Goal: Transaction & Acquisition: Purchase product/service

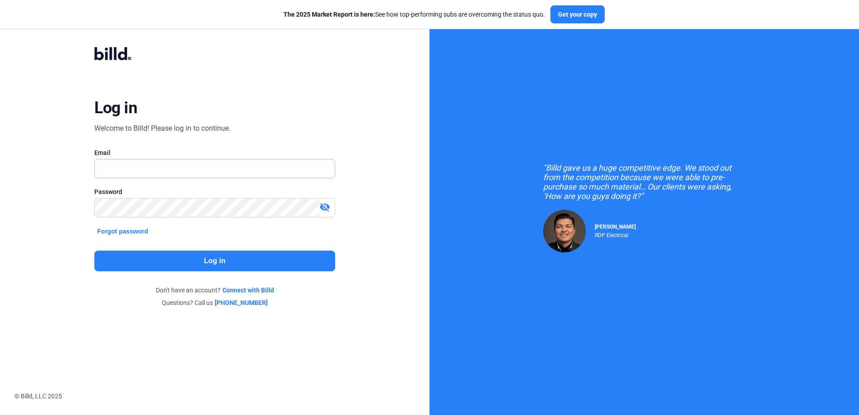
type input "[PERSON_NAME][EMAIL_ADDRESS][DOMAIN_NAME]"
click at [119, 257] on button "Log in" at bounding box center [214, 261] width 240 height 21
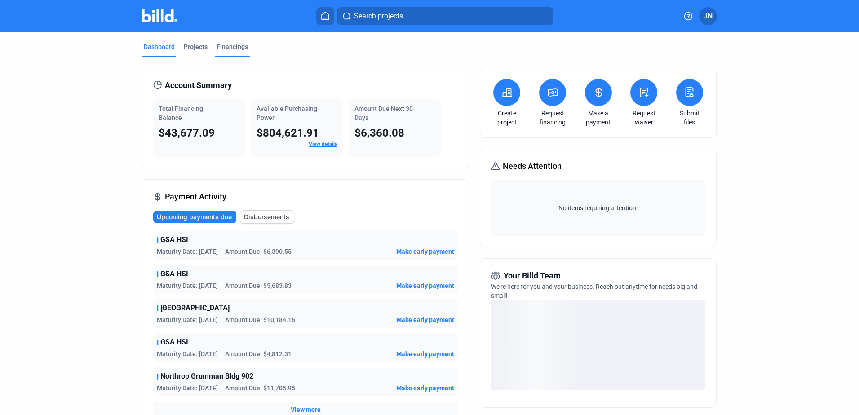
click at [226, 47] on div "Financings" at bounding box center [231, 46] width 31 height 9
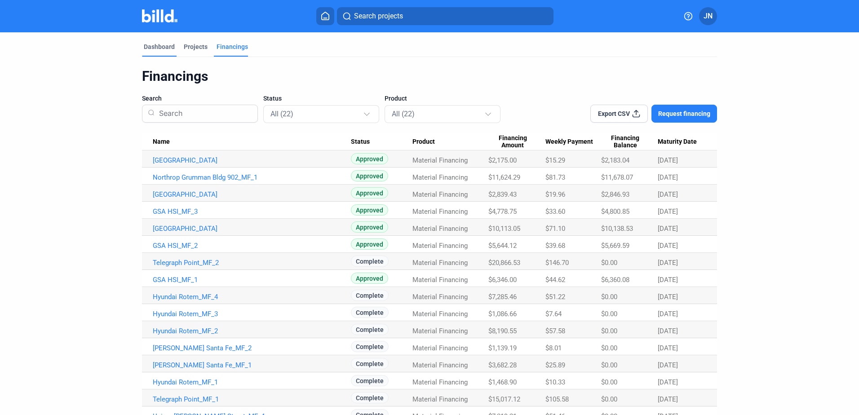
click at [163, 44] on div "Dashboard" at bounding box center [159, 46] width 31 height 9
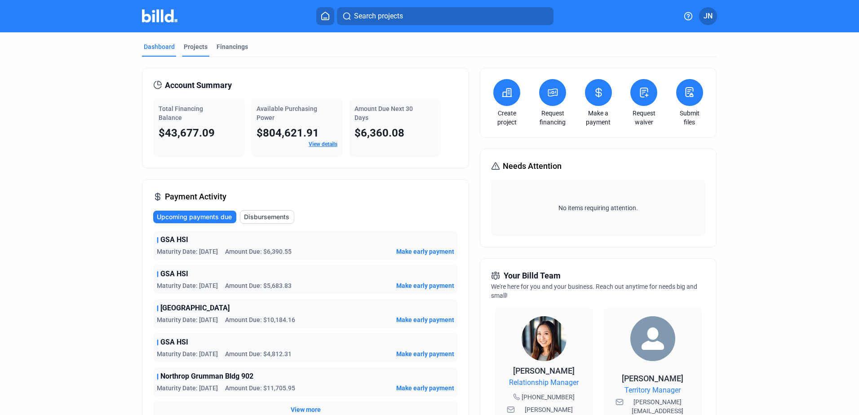
click at [189, 44] on div "Projects" at bounding box center [196, 46] width 24 height 9
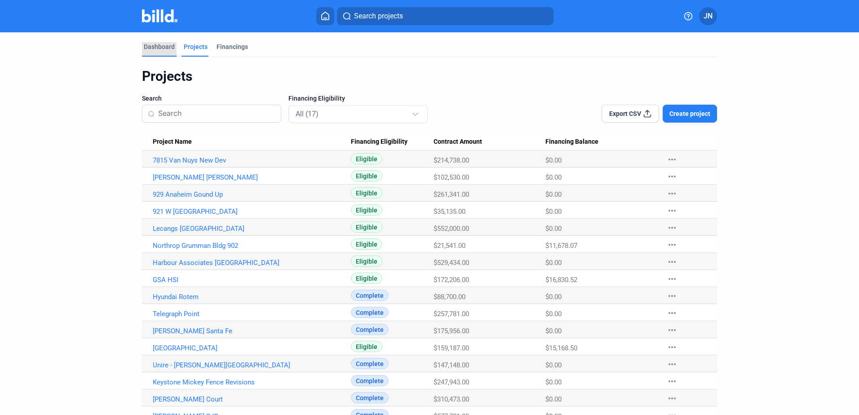
click at [150, 43] on div "Dashboard" at bounding box center [159, 46] width 31 height 9
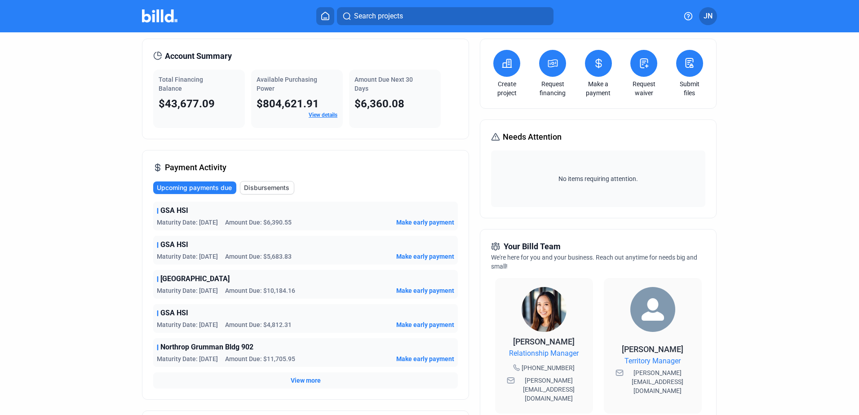
scroll to position [45, 0]
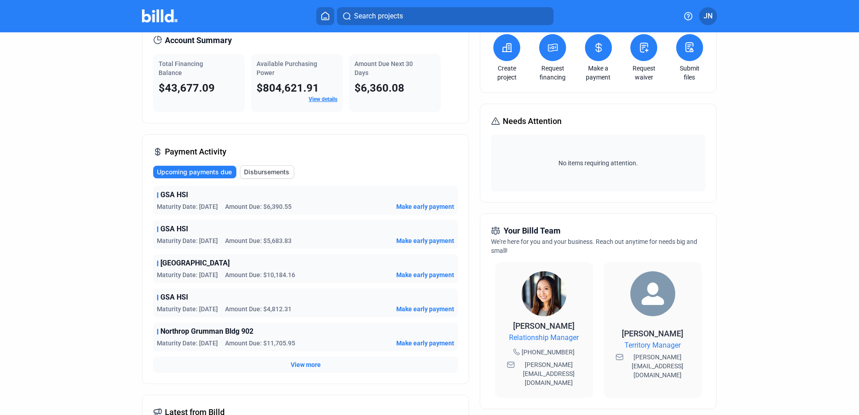
click at [419, 273] on span "Make early payment" at bounding box center [425, 274] width 58 height 9
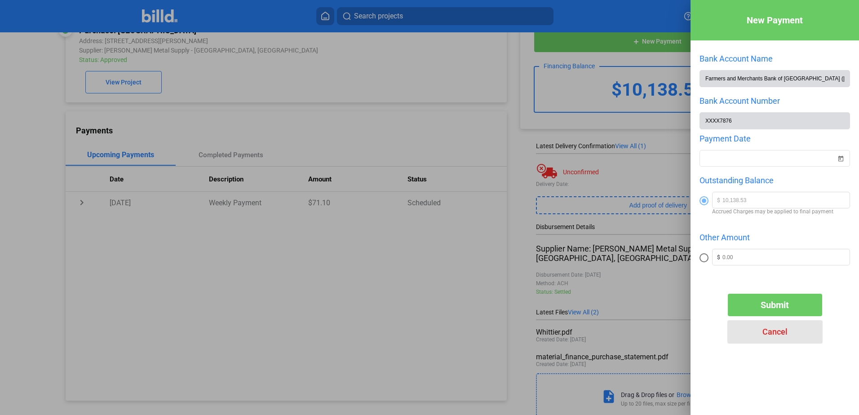
click at [770, 334] on span "Cancel" at bounding box center [774, 331] width 25 height 9
